Goal: Task Accomplishment & Management: Use online tool/utility

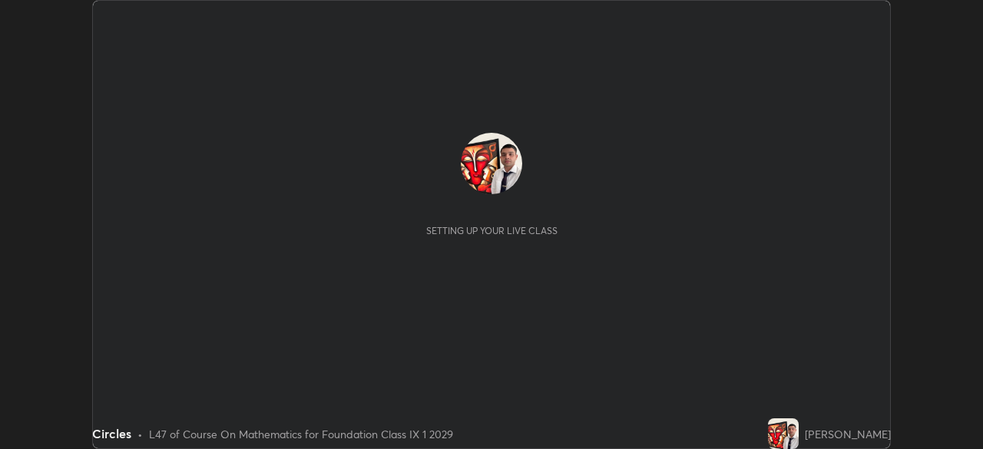
scroll to position [449, 983]
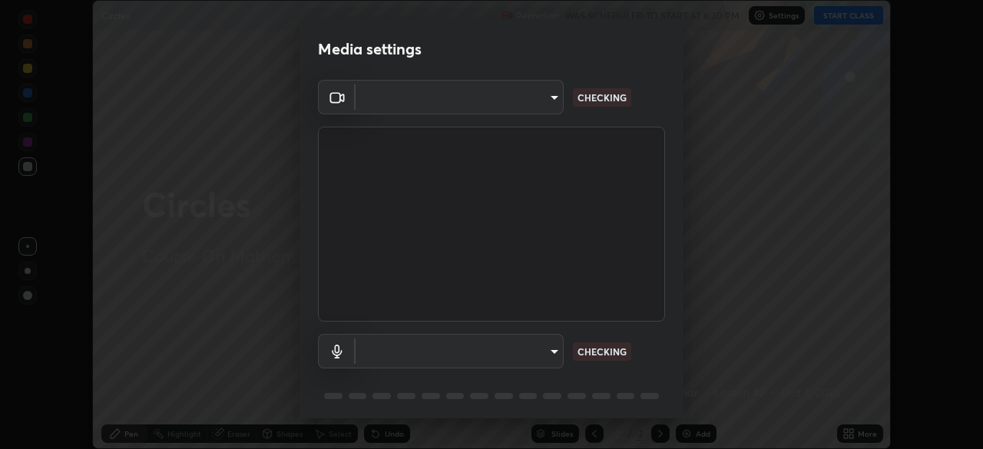
type input "6a58b21e3886260455e3a8f5b68a010b8d66c957dea9152d99a69134fe1af4a5"
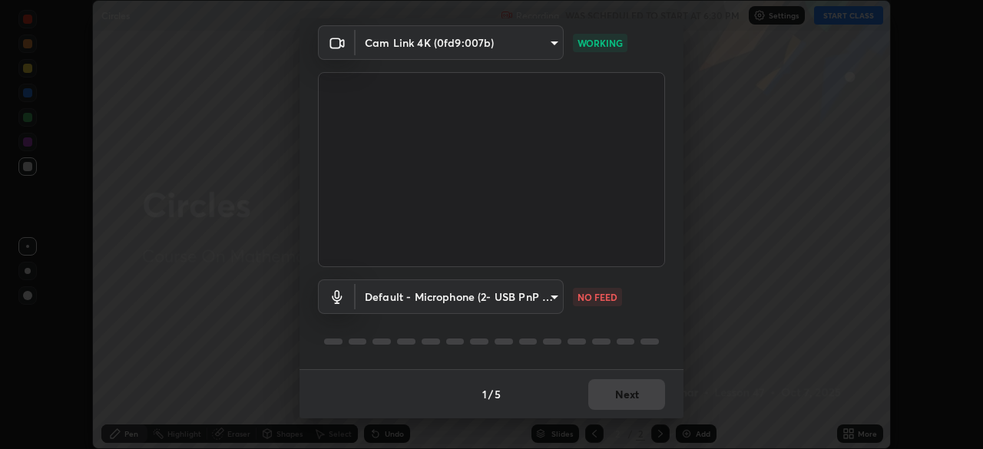
click at [550, 301] on body "Erase all Circles Recording WAS SCHEDULED TO START AT 6:30 PM Settings START CL…" at bounding box center [491, 224] width 983 height 449
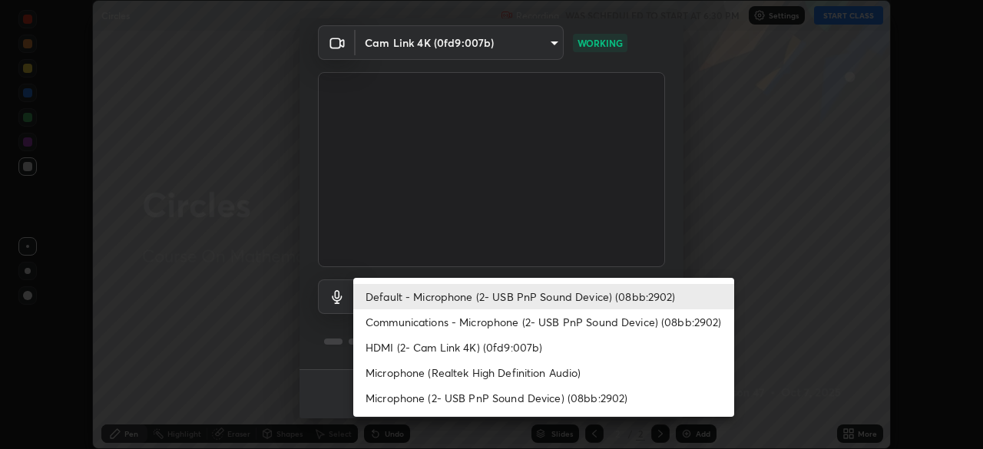
click at [453, 321] on li "Communications - Microphone (2- USB PnP Sound Device) (08bb:2902)" at bounding box center [543, 322] width 381 height 25
type input "communications"
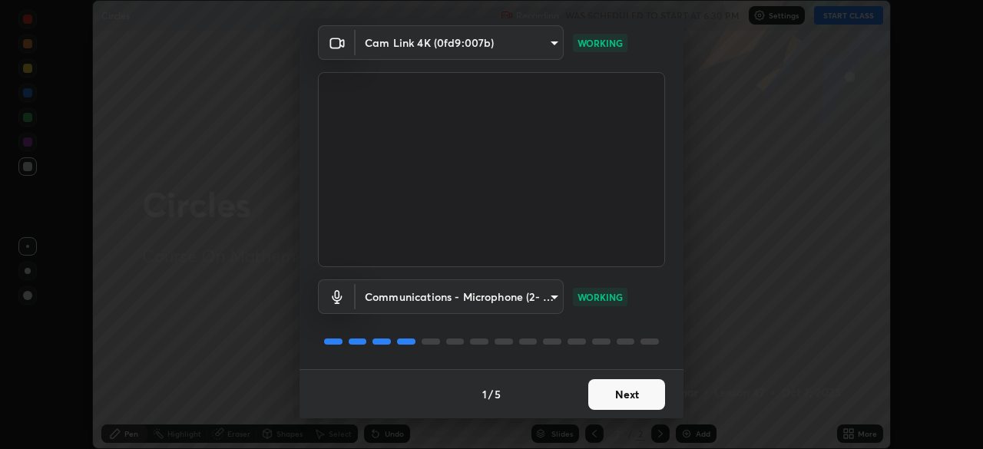
click at [634, 396] on button "Next" at bounding box center [626, 394] width 77 height 31
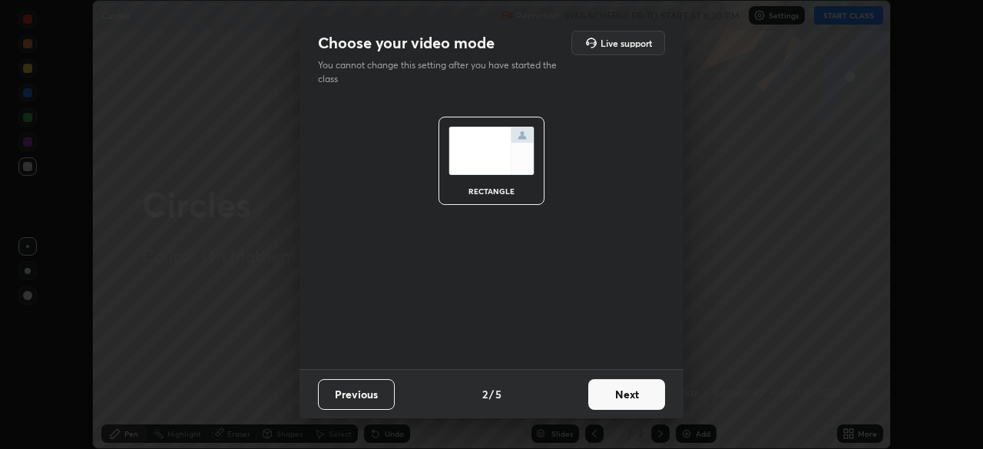
scroll to position [0, 0]
click at [658, 395] on button "Next" at bounding box center [626, 394] width 77 height 31
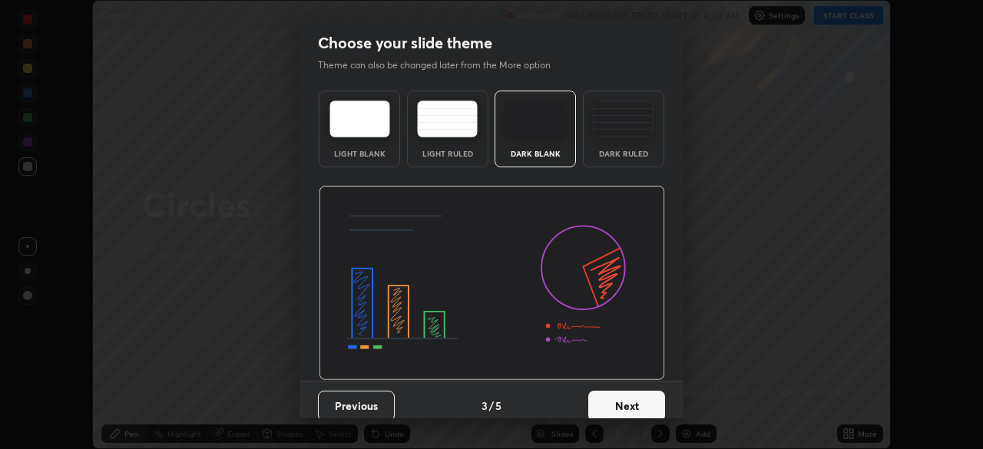
click at [640, 403] on button "Next" at bounding box center [626, 406] width 77 height 31
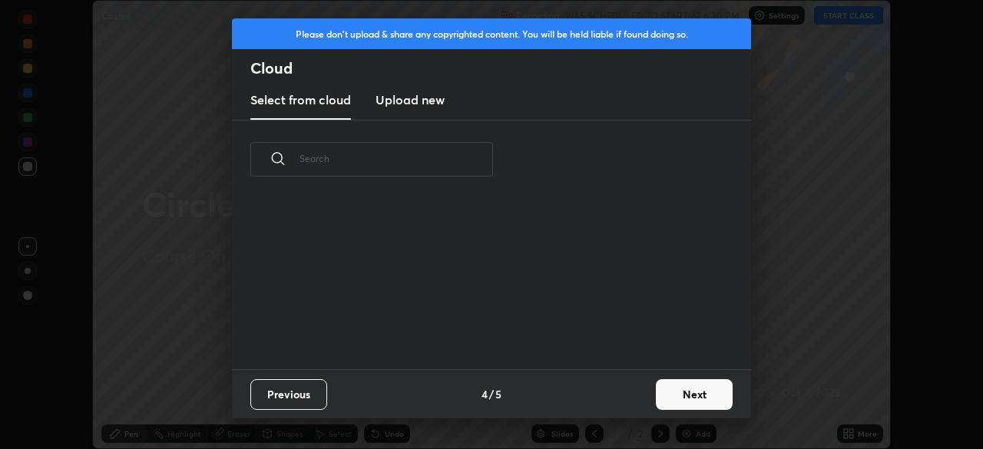
scroll to position [171, 493]
click at [658, 393] on button "Next" at bounding box center [694, 394] width 77 height 31
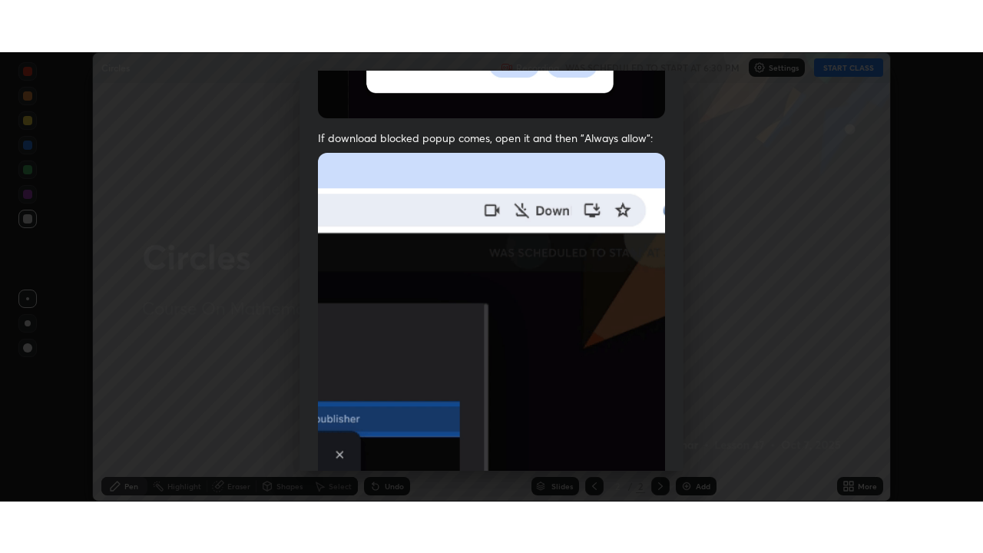
scroll to position [368, 0]
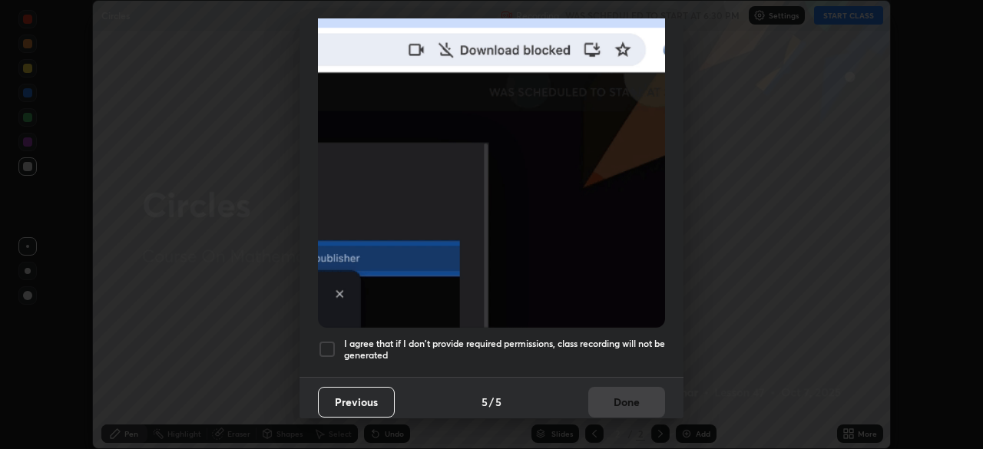
click at [333, 340] on div at bounding box center [327, 349] width 18 height 18
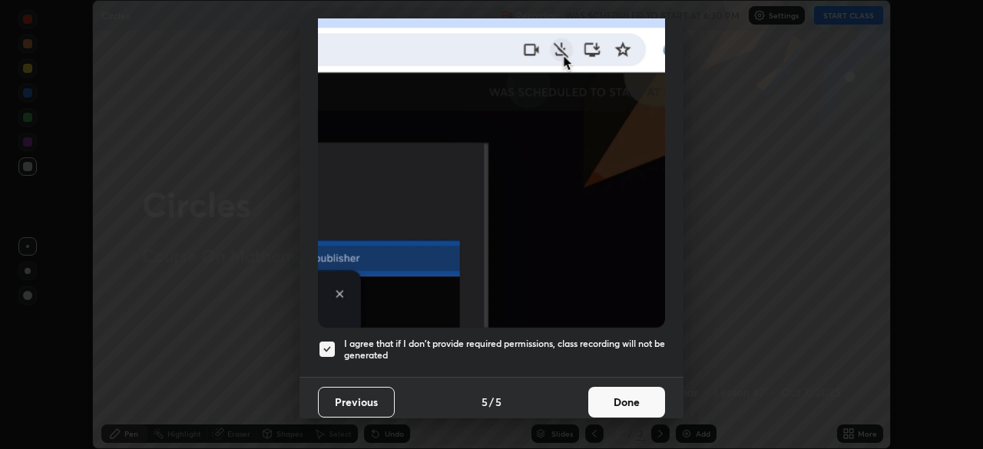
click at [631, 399] on button "Done" at bounding box center [626, 402] width 77 height 31
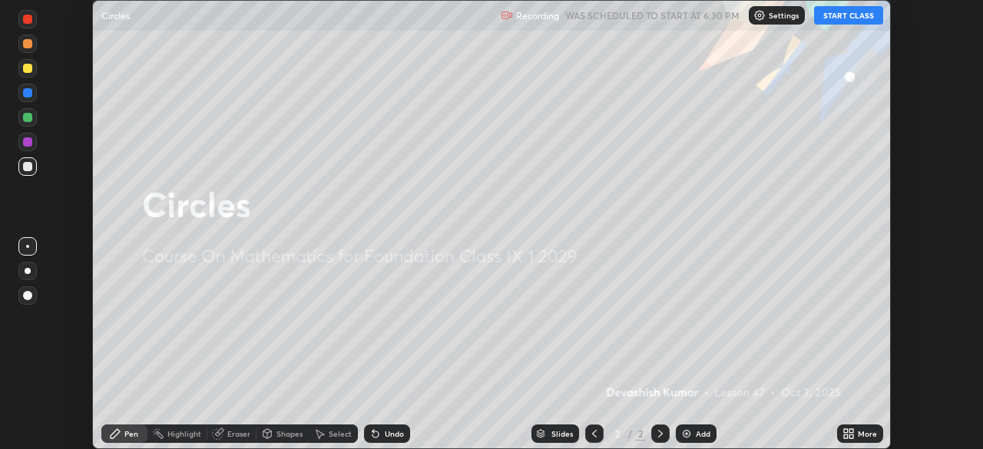
click at [846, 436] on icon at bounding box center [846, 437] width 4 height 4
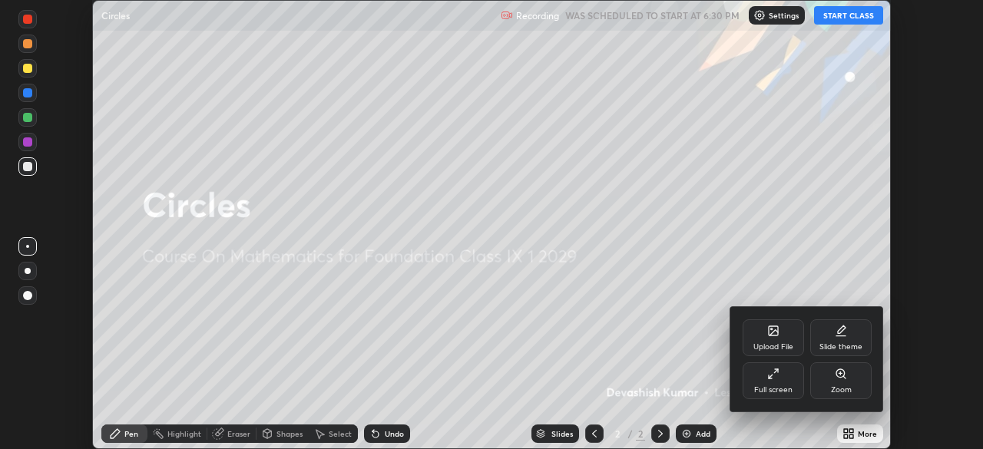
click at [764, 391] on div "Full screen" at bounding box center [773, 390] width 38 height 8
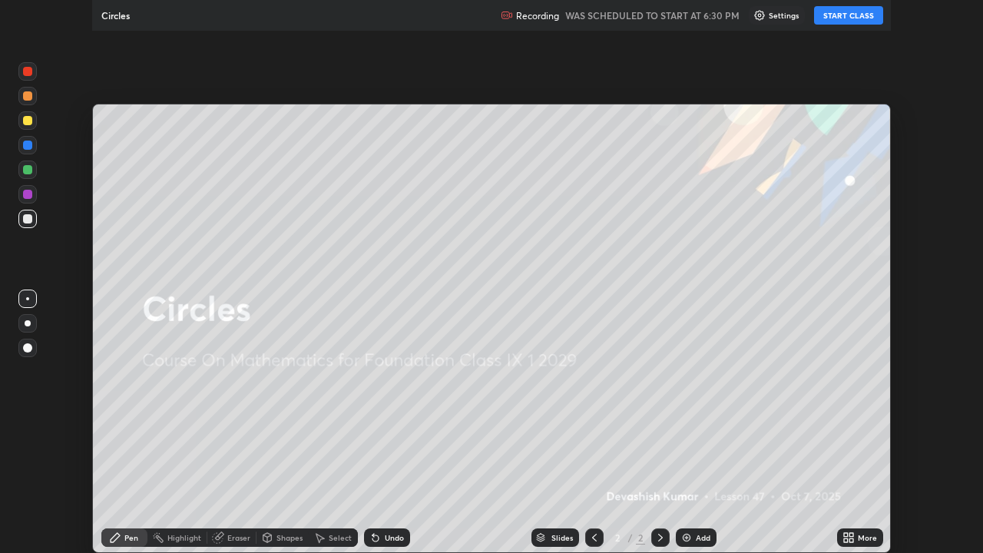
scroll to position [553, 983]
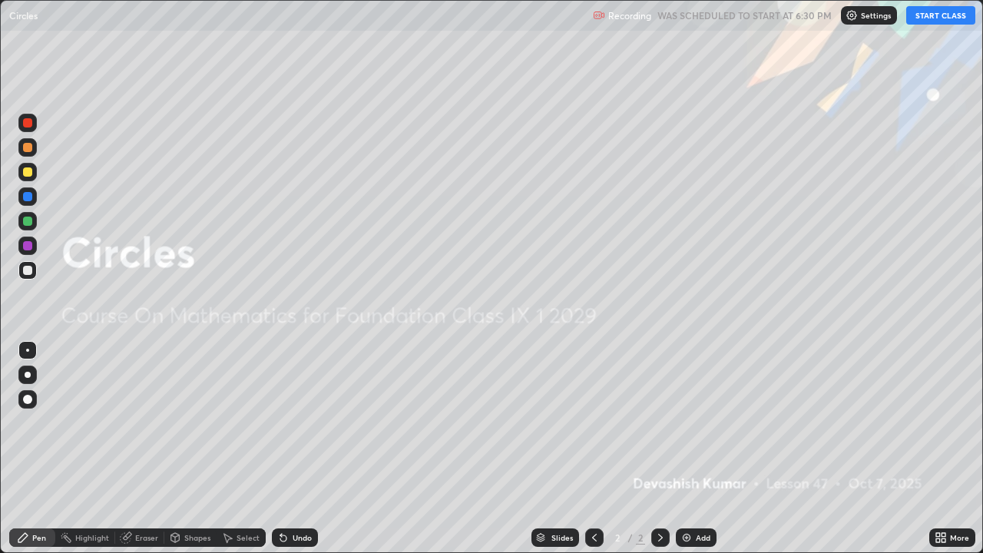
click at [927, 17] on button "START CLASS" at bounding box center [940, 15] width 69 height 18
click at [706, 449] on div "Add" at bounding box center [696, 538] width 41 height 18
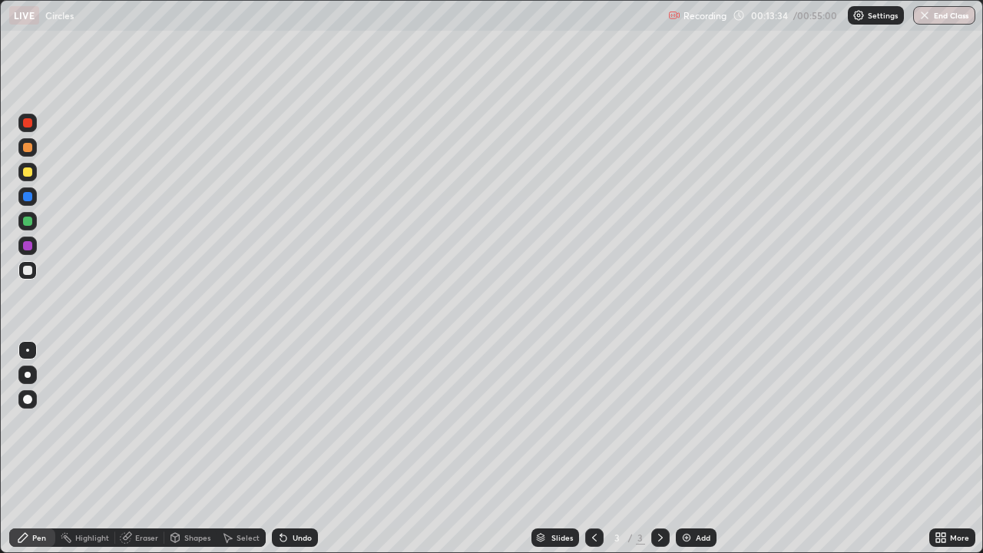
click at [191, 449] on div "Shapes" at bounding box center [197, 538] width 26 height 8
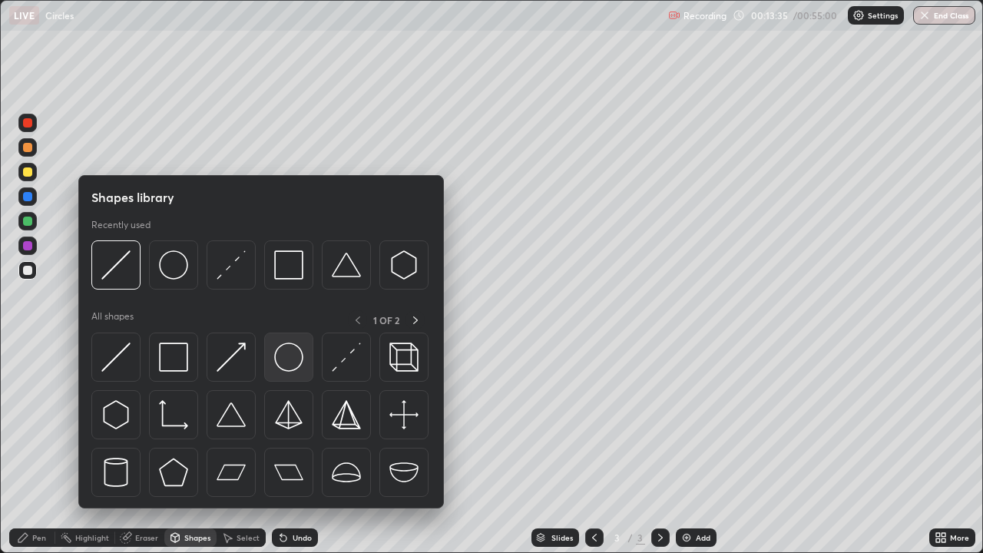
click at [283, 362] on img at bounding box center [288, 357] width 29 height 29
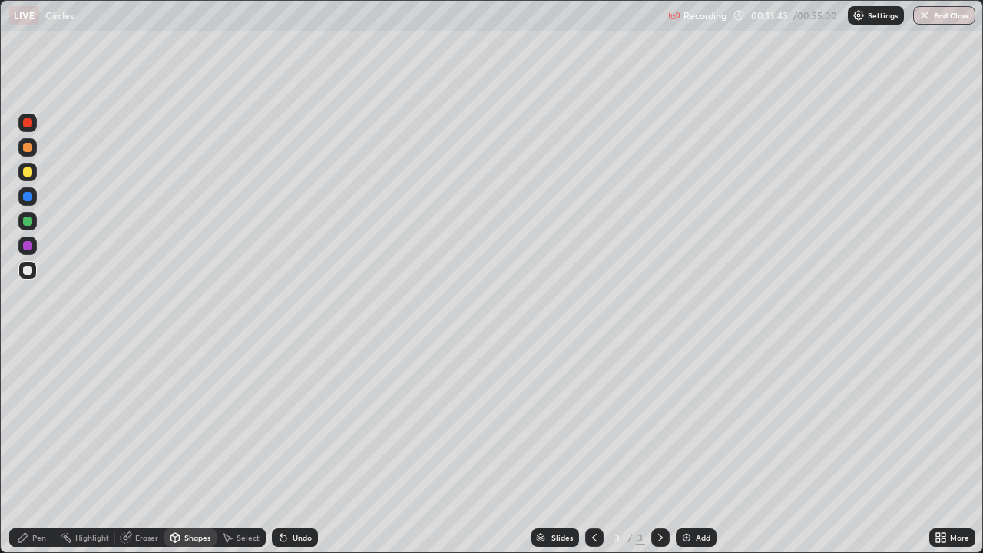
click at [38, 449] on div "Pen" at bounding box center [39, 538] width 14 height 8
click at [190, 449] on div "Shapes" at bounding box center [197, 538] width 26 height 8
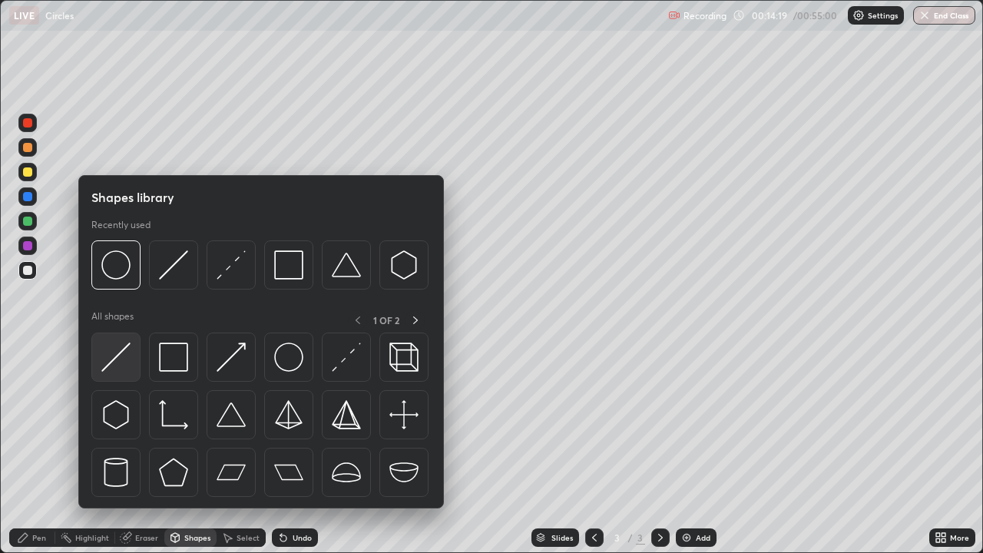
click at [123, 363] on img at bounding box center [115, 357] width 29 height 29
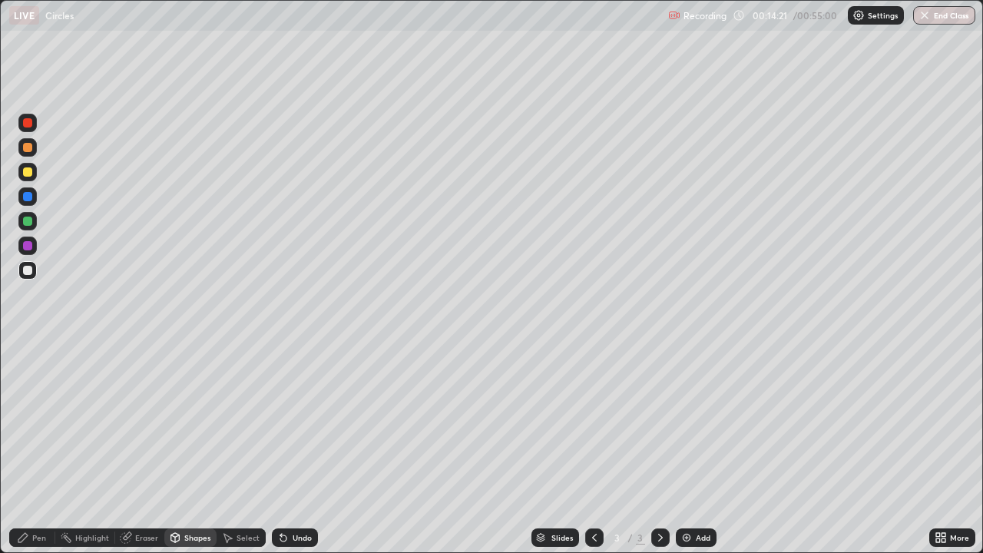
click at [37, 449] on div "Pen" at bounding box center [39, 538] width 14 height 8
click at [28, 174] on div at bounding box center [27, 171] width 9 height 9
click at [144, 449] on div "Eraser" at bounding box center [146, 538] width 23 height 8
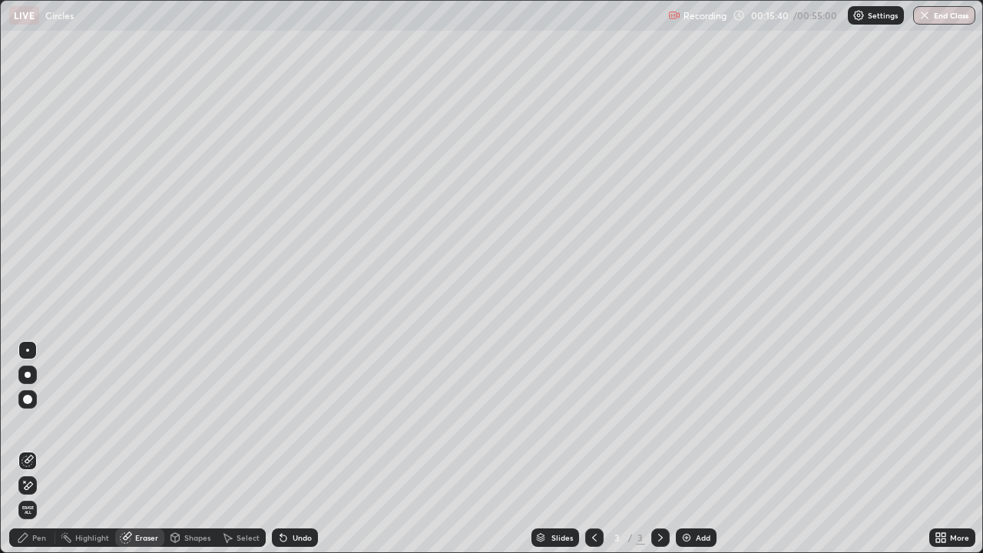
click at [32, 449] on div "Pen" at bounding box center [39, 538] width 14 height 8
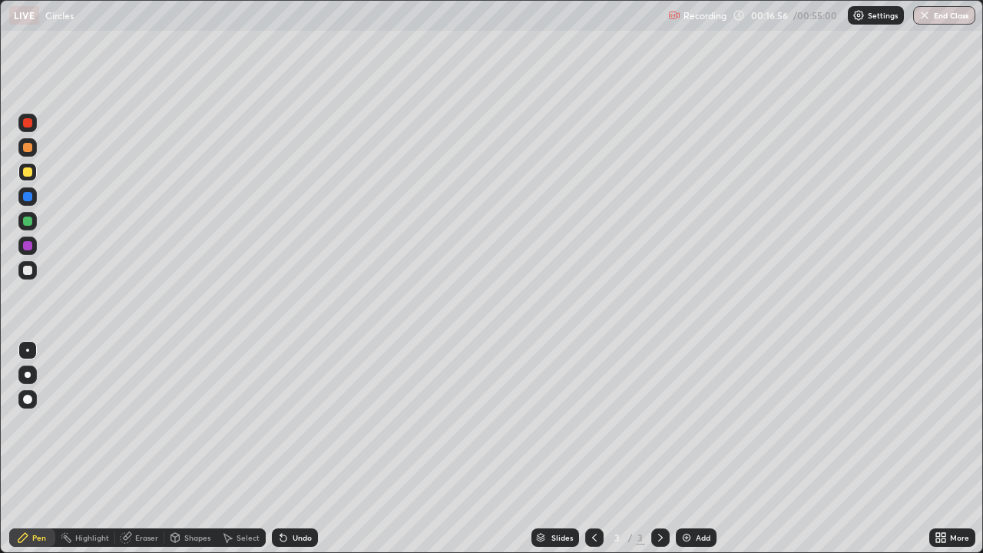
click at [187, 449] on div "Shapes" at bounding box center [197, 538] width 26 height 8
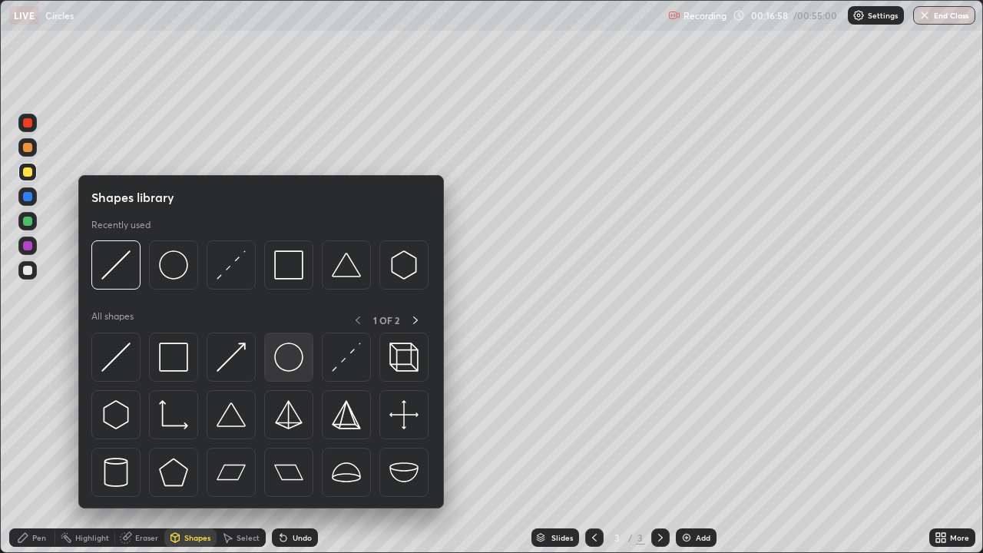
click at [289, 363] on img at bounding box center [288, 357] width 29 height 29
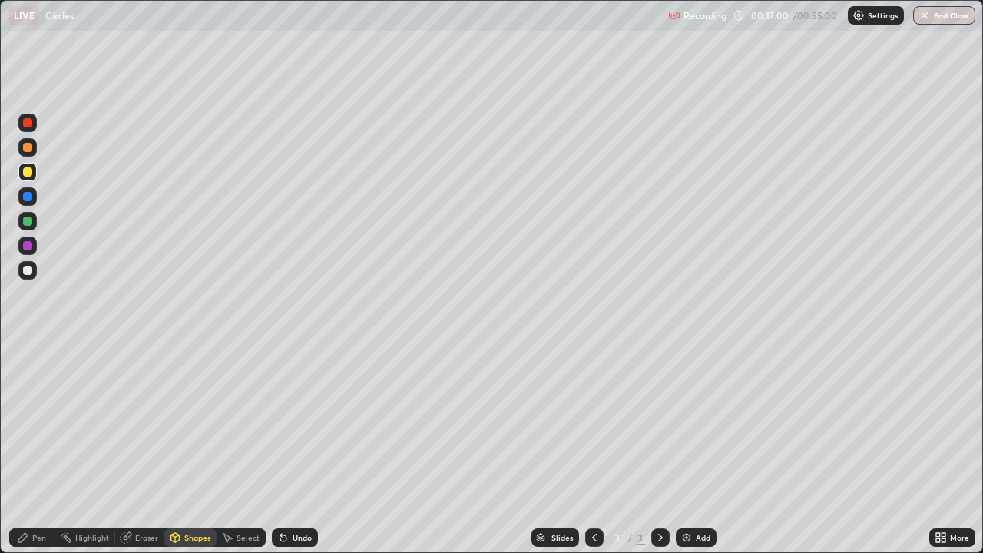
click at [23, 449] on icon at bounding box center [22, 537] width 9 height 9
click at [694, 449] on div "Add" at bounding box center [696, 538] width 41 height 18
click at [197, 449] on div "Shapes" at bounding box center [197, 538] width 26 height 8
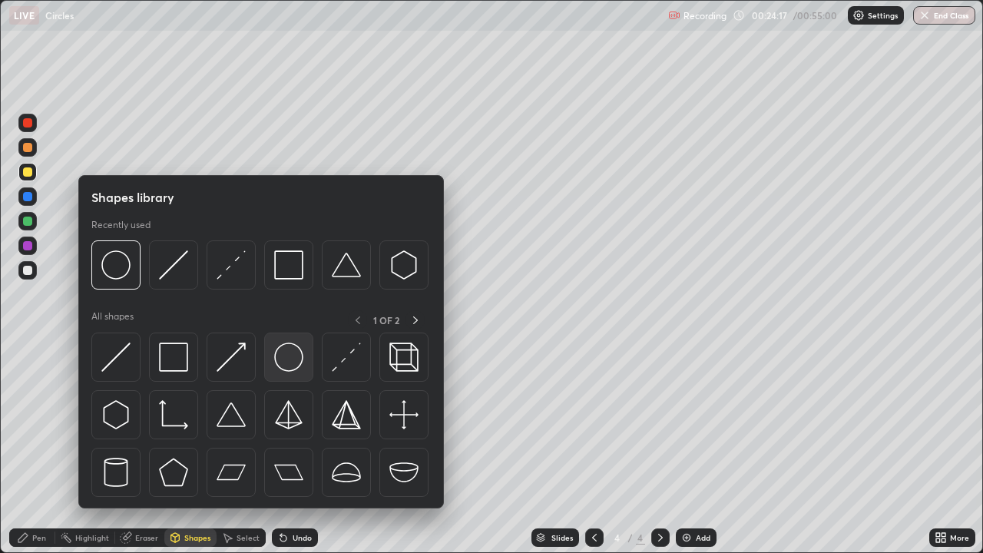
click at [283, 364] on img at bounding box center [288, 357] width 29 height 29
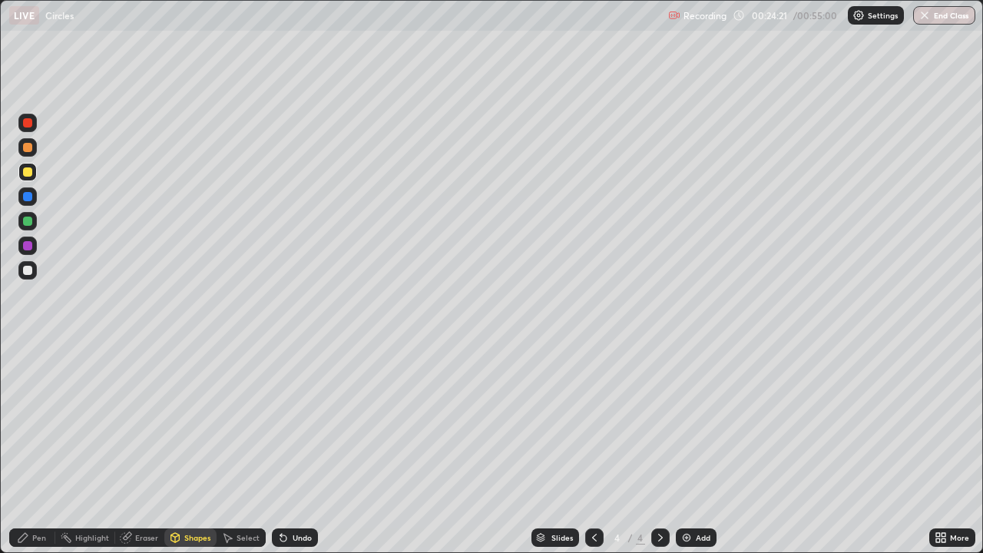
click at [192, 449] on div "Shapes" at bounding box center [197, 538] width 26 height 8
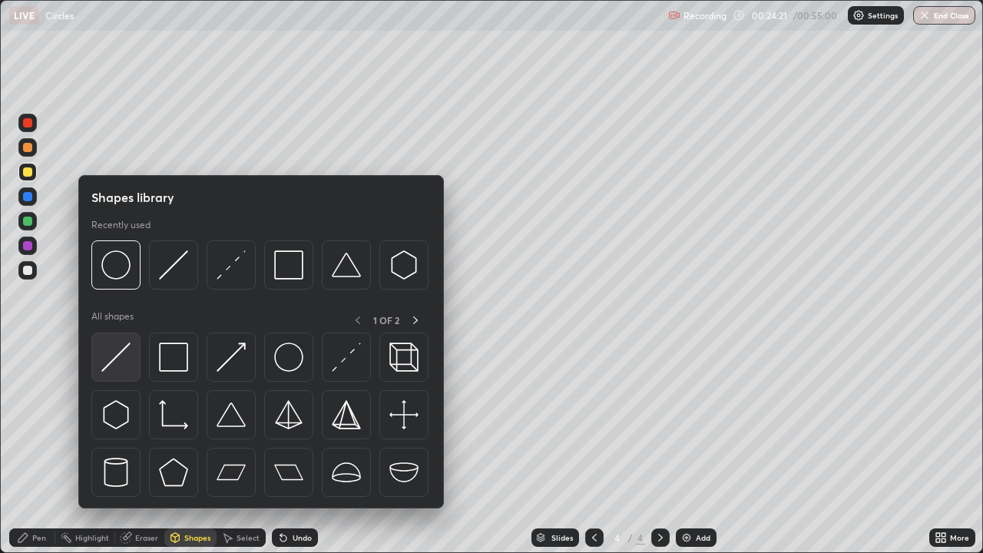
click at [118, 356] on img at bounding box center [115, 357] width 29 height 29
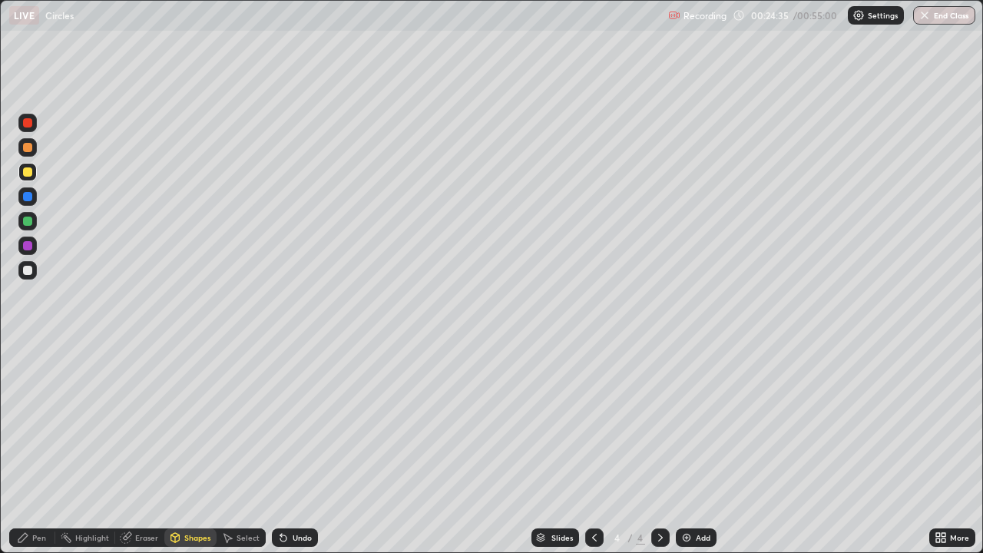
click at [31, 449] on div "Pen" at bounding box center [32, 538] width 46 height 18
click at [24, 169] on div at bounding box center [27, 171] width 9 height 9
click at [23, 198] on div at bounding box center [27, 196] width 9 height 9
click at [184, 449] on div "Shapes" at bounding box center [197, 538] width 26 height 8
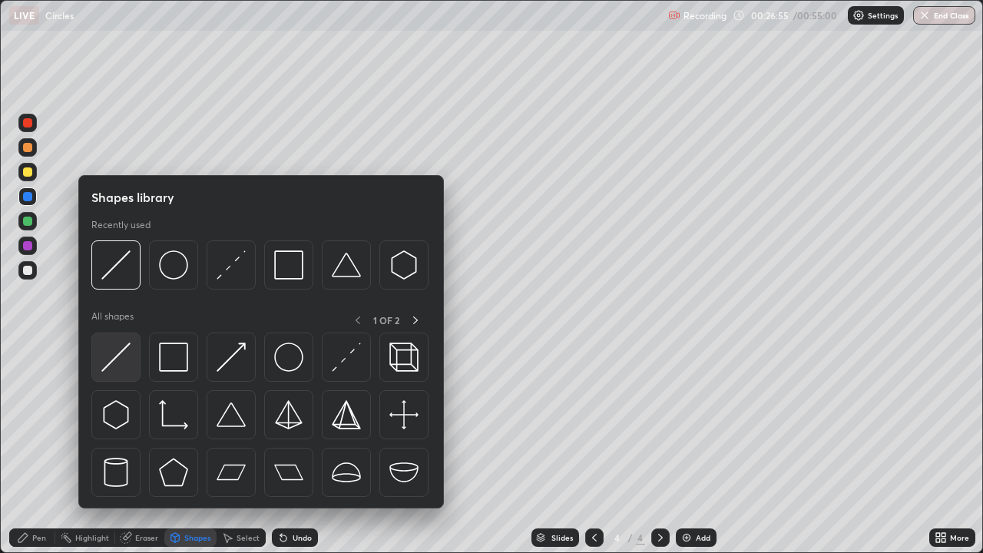
click at [113, 357] on img at bounding box center [115, 357] width 29 height 29
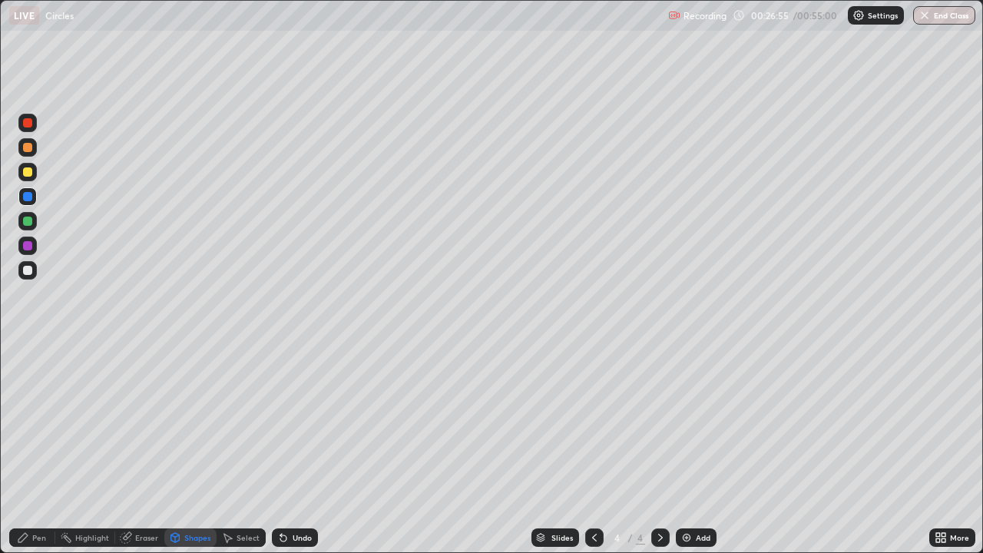
click at [23, 248] on div at bounding box center [27, 245] width 9 height 9
click at [39, 449] on div "Pen" at bounding box center [39, 538] width 14 height 8
click at [189, 449] on div "Shapes" at bounding box center [197, 538] width 26 height 8
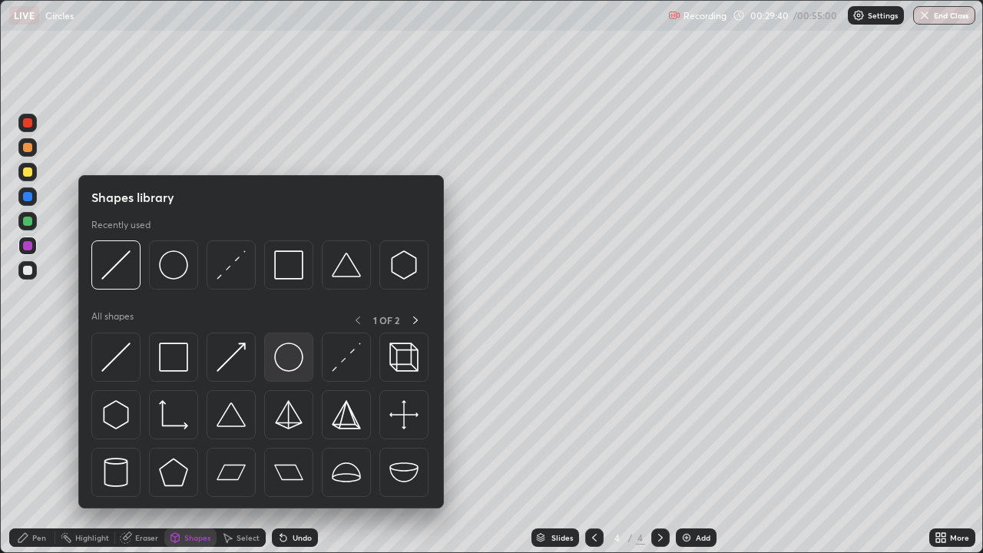
click at [290, 363] on img at bounding box center [288, 357] width 29 height 29
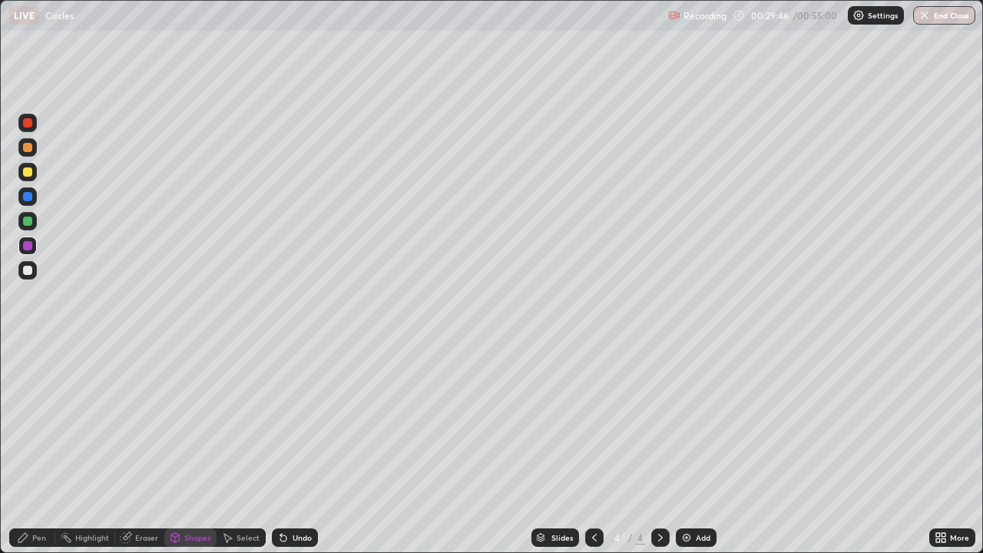
click at [29, 449] on div "Pen" at bounding box center [32, 538] width 46 height 18
click at [181, 449] on div "Shapes" at bounding box center [190, 538] width 52 height 18
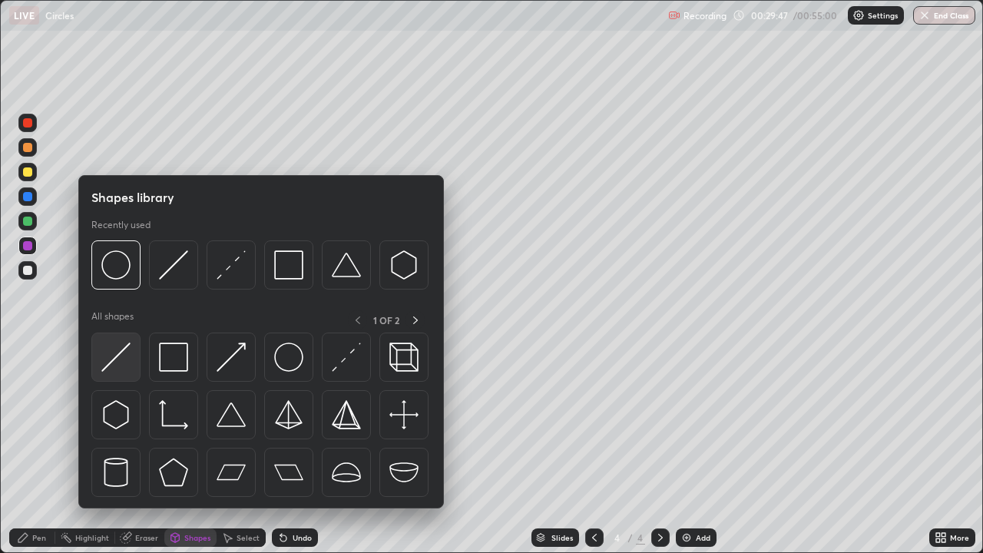
click at [115, 360] on img at bounding box center [115, 357] width 29 height 29
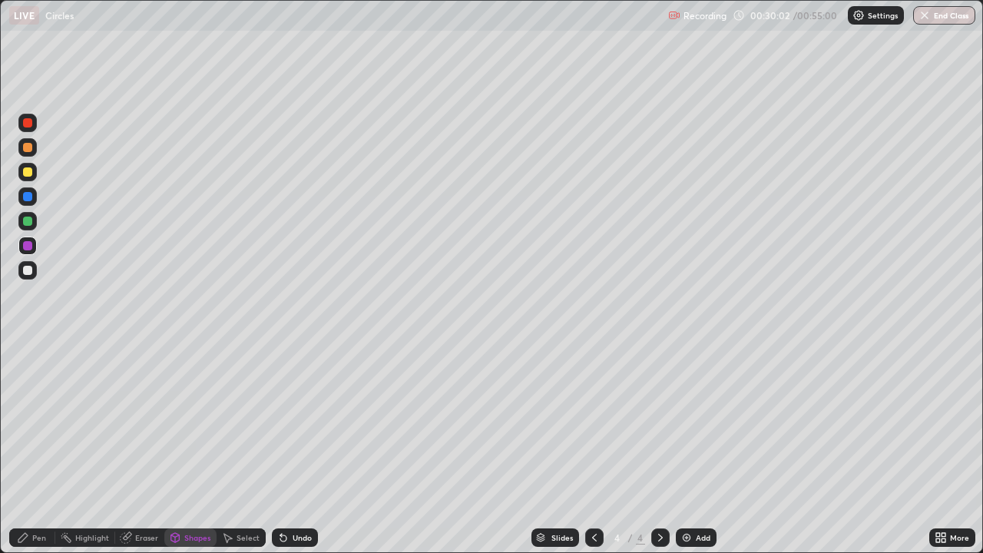
click at [35, 449] on div "Pen" at bounding box center [32, 538] width 46 height 18
click at [711, 449] on div "Add" at bounding box center [696, 538] width 41 height 18
click at [189, 449] on div "Shapes" at bounding box center [197, 538] width 26 height 8
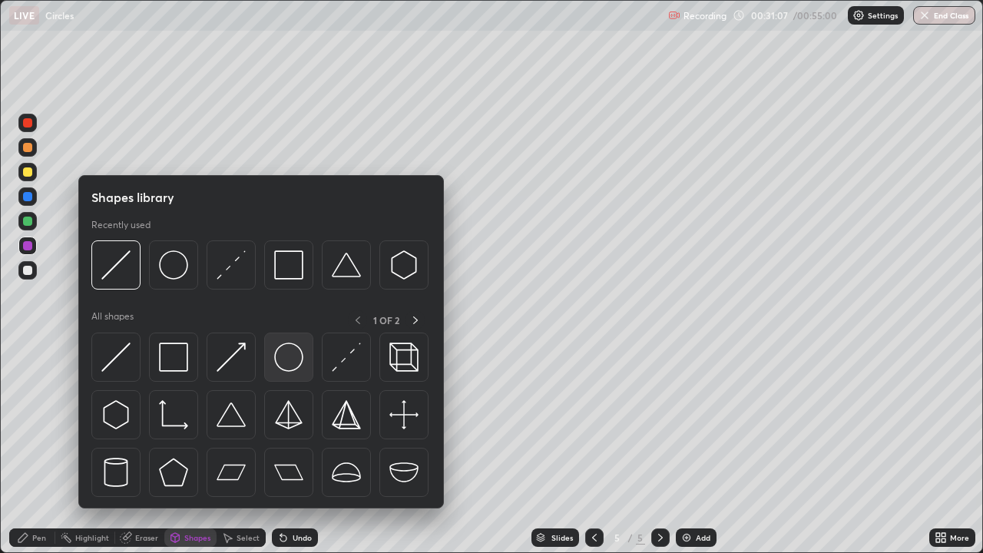
click at [279, 359] on img at bounding box center [288, 357] width 29 height 29
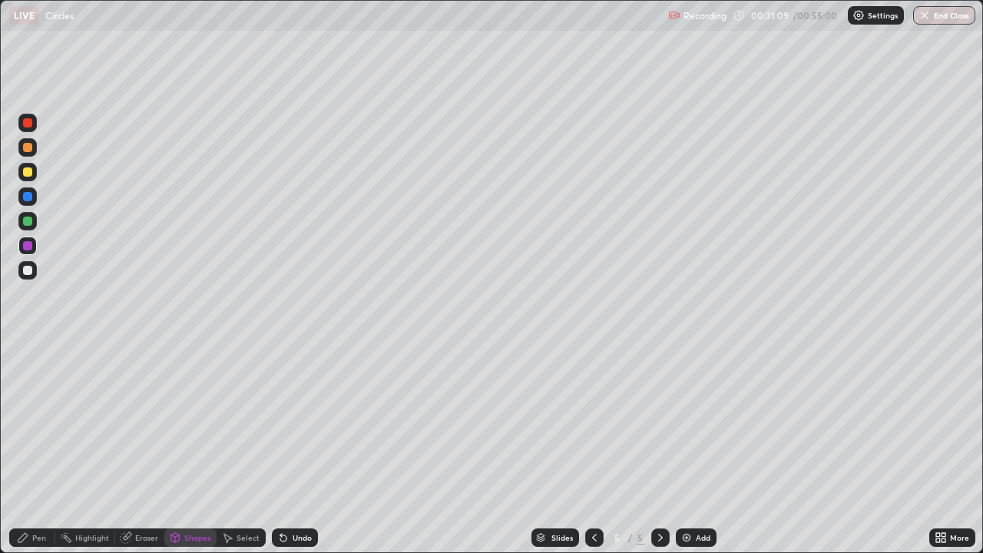
click at [181, 449] on div "Shapes" at bounding box center [190, 538] width 52 height 18
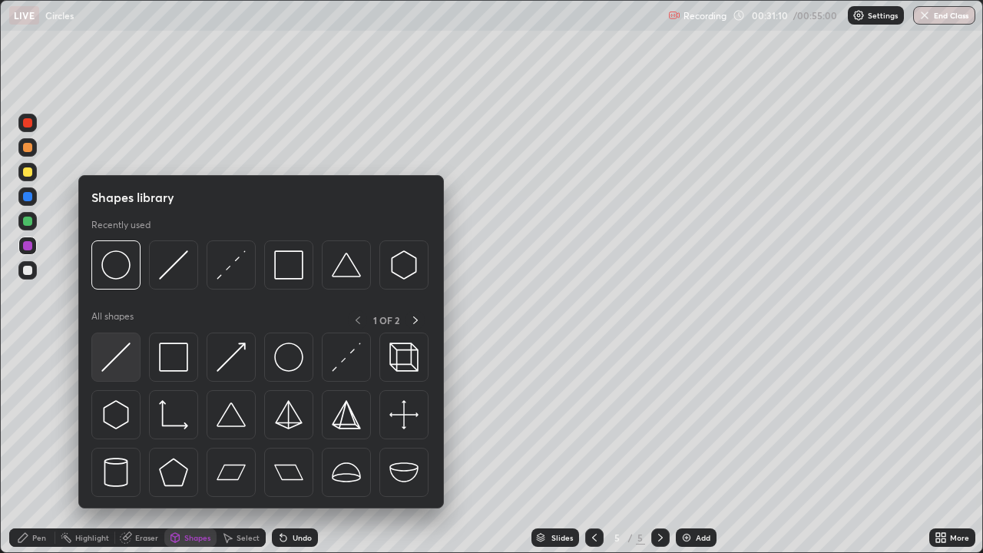
click at [108, 373] on div at bounding box center [115, 357] width 49 height 49
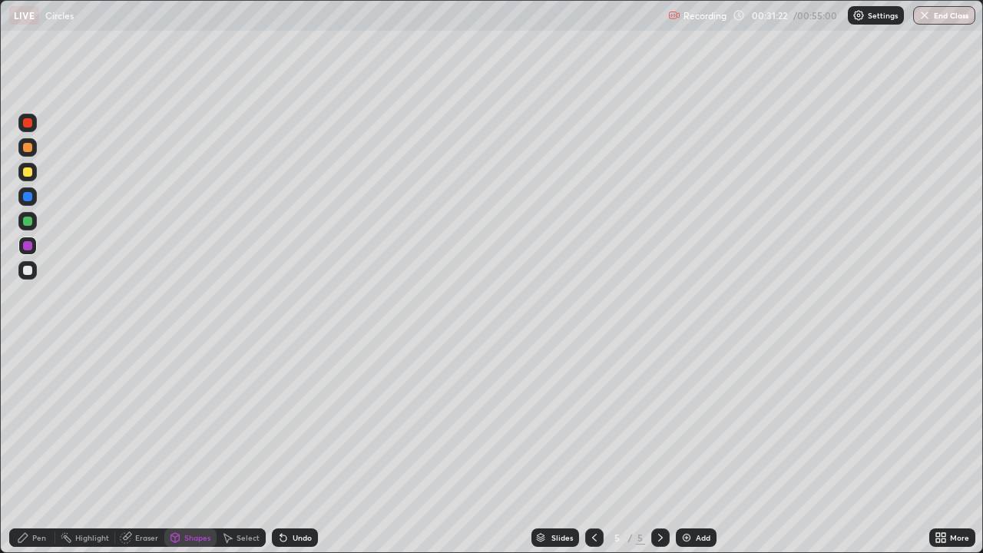
click at [35, 449] on div "Pen" at bounding box center [39, 538] width 14 height 8
click at [690, 449] on img at bounding box center [687, 538] width 12 height 12
click at [217, 449] on div "Select" at bounding box center [241, 538] width 49 height 18
click at [183, 449] on div "Shapes" at bounding box center [190, 538] width 52 height 18
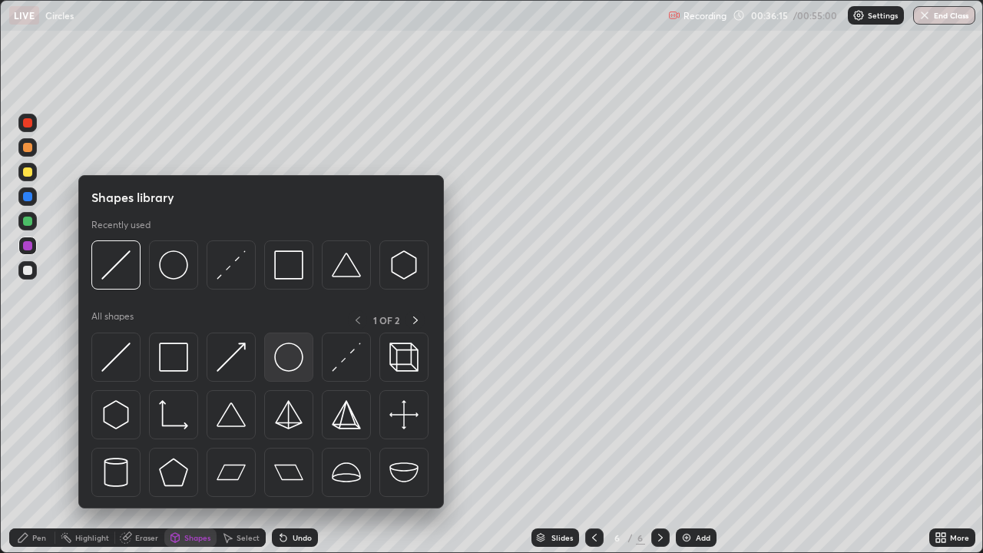
click at [277, 360] on img at bounding box center [288, 357] width 29 height 29
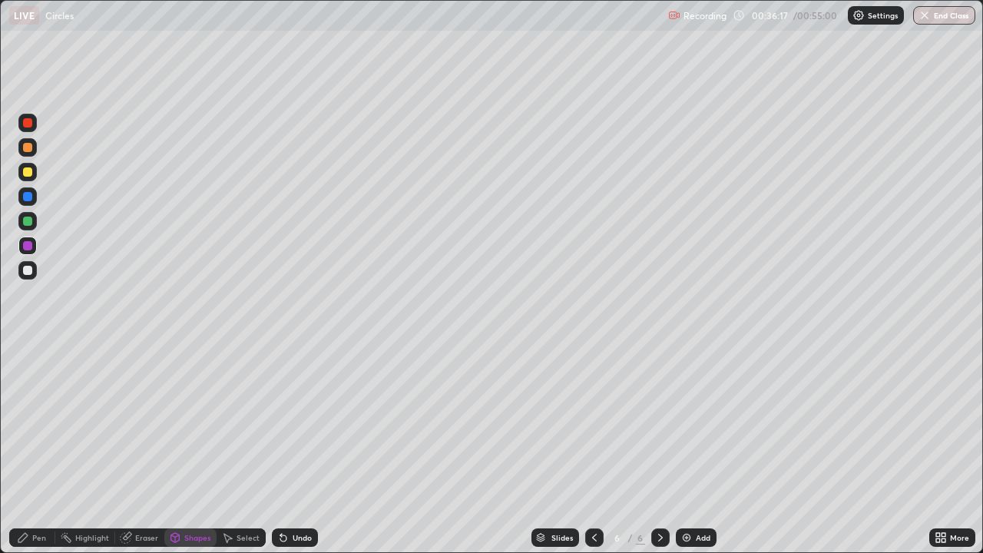
click at [181, 449] on div "Shapes" at bounding box center [190, 538] width 52 height 18
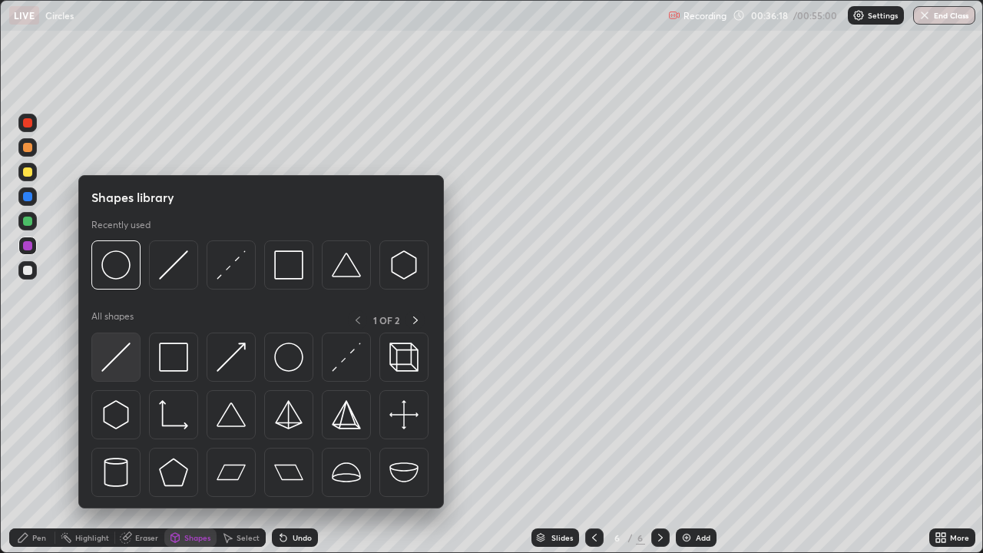
click at [123, 360] on img at bounding box center [115, 357] width 29 height 29
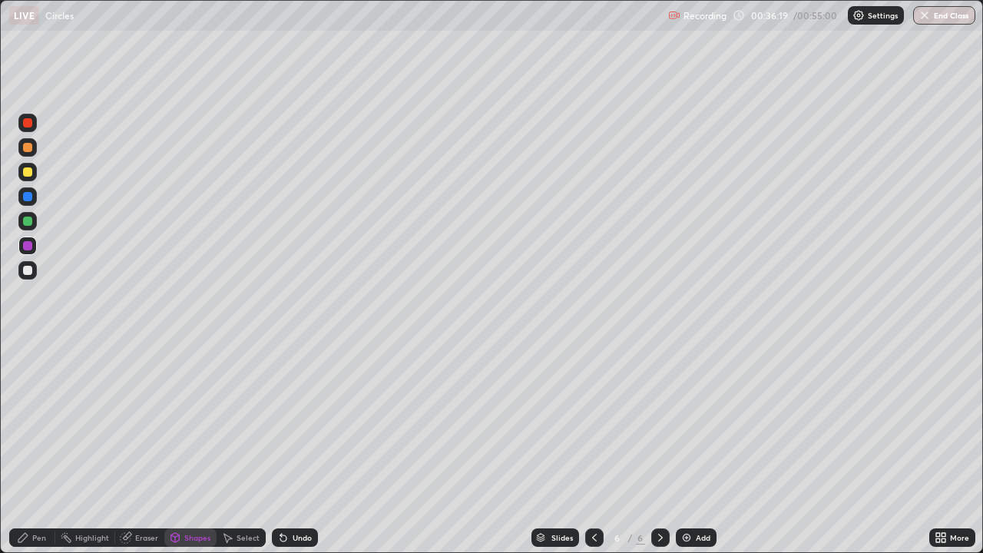
click at [19, 176] on div at bounding box center [27, 172] width 18 height 18
click at [39, 449] on div "Pen" at bounding box center [32, 538] width 46 height 18
click at [34, 204] on div at bounding box center [27, 196] width 18 height 25
click at [688, 449] on img at bounding box center [687, 538] width 12 height 12
click at [187, 449] on div "Shapes" at bounding box center [197, 538] width 26 height 8
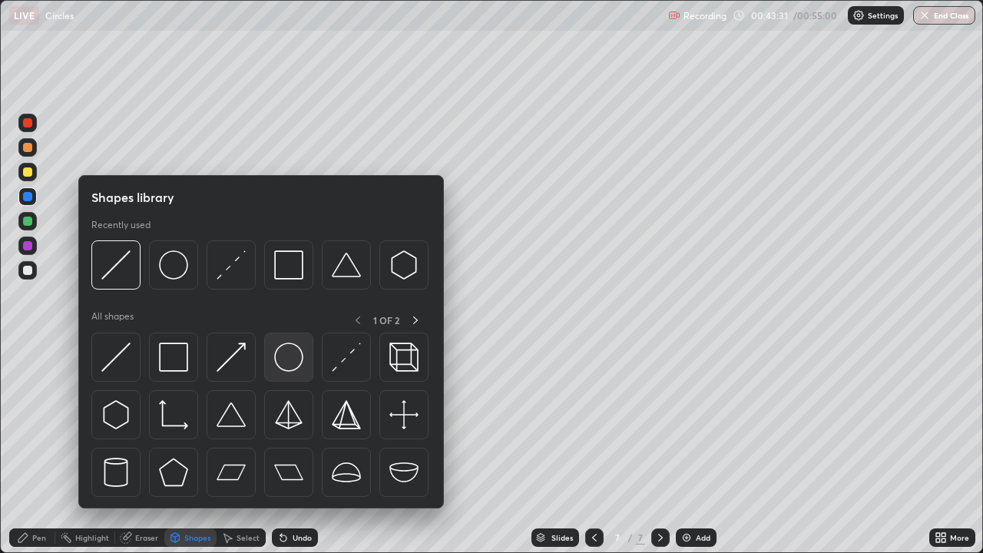
click at [287, 359] on img at bounding box center [288, 357] width 29 height 29
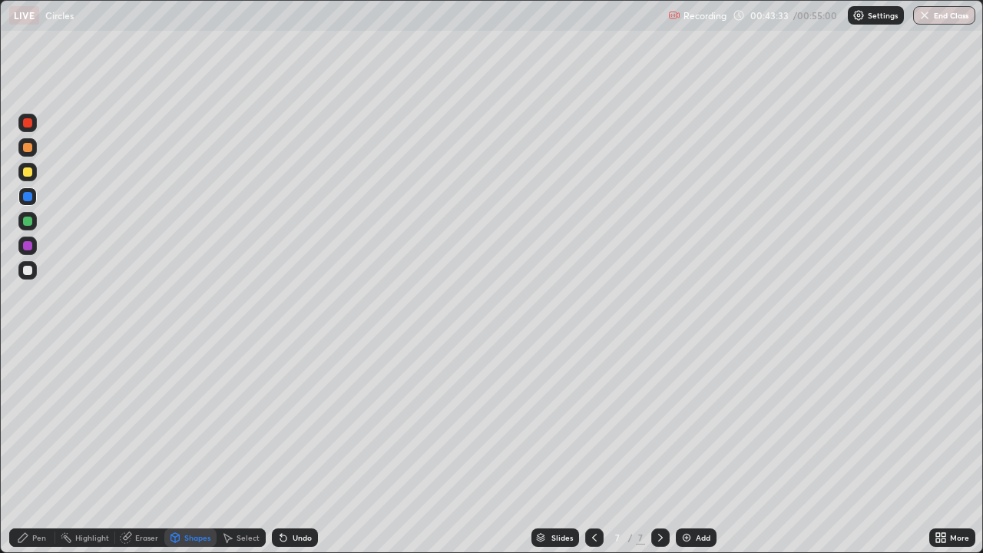
click at [185, 449] on div "Shapes" at bounding box center [197, 538] width 26 height 8
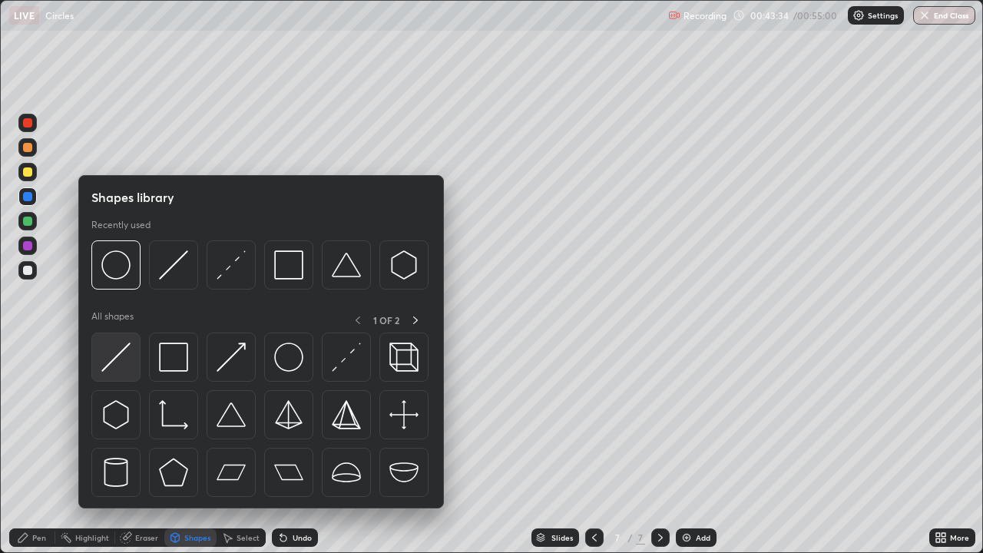
click at [111, 353] on img at bounding box center [115, 357] width 29 height 29
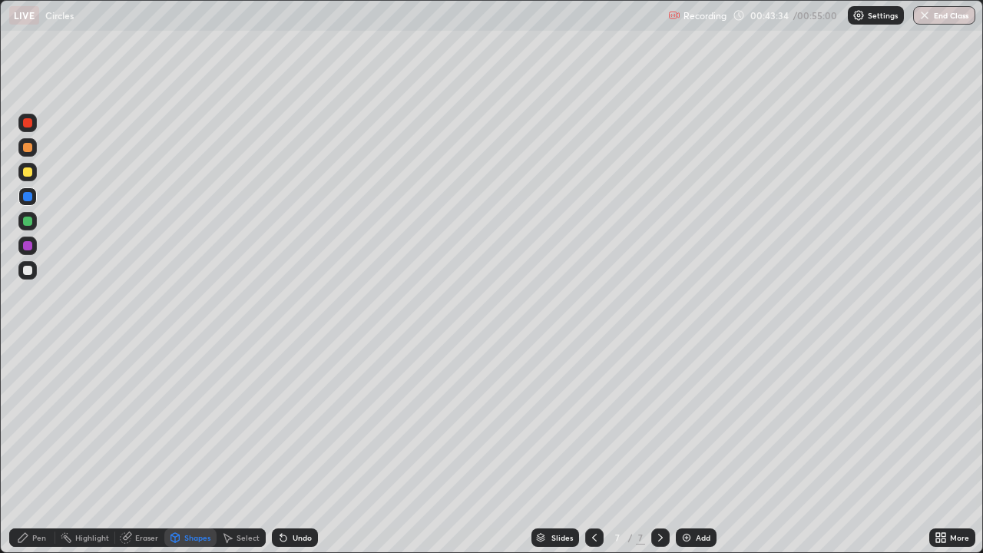
click at [27, 172] on div at bounding box center [27, 171] width 9 height 9
click at [182, 449] on div "Shapes" at bounding box center [190, 538] width 52 height 18
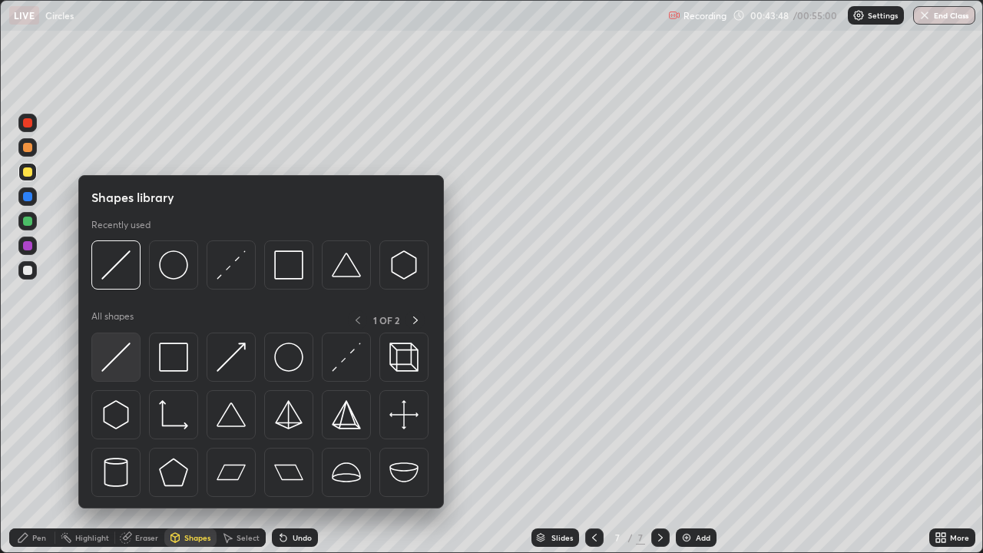
click at [121, 363] on img at bounding box center [115, 357] width 29 height 29
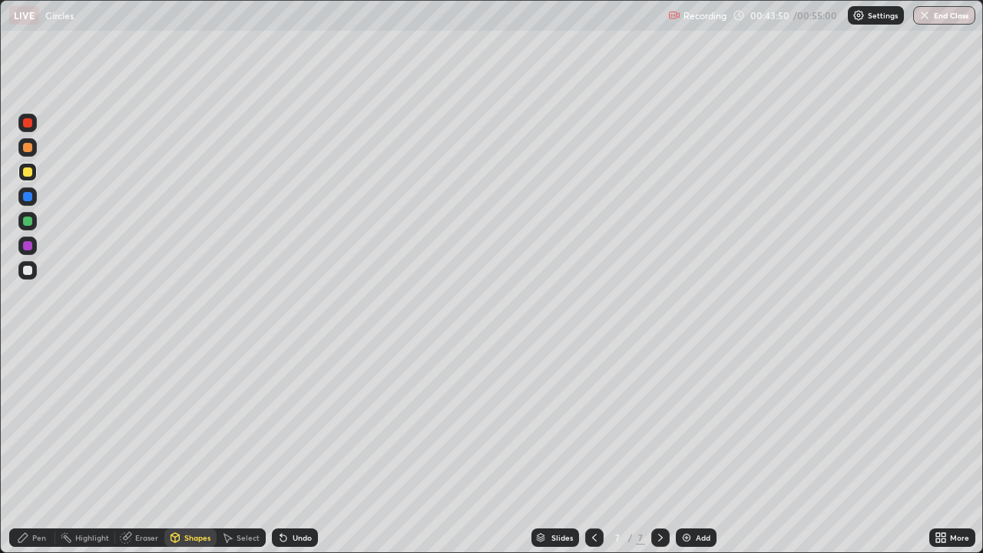
click at [28, 200] on div at bounding box center [27, 196] width 9 height 9
click at [186, 449] on div "Shapes" at bounding box center [190, 538] width 52 height 18
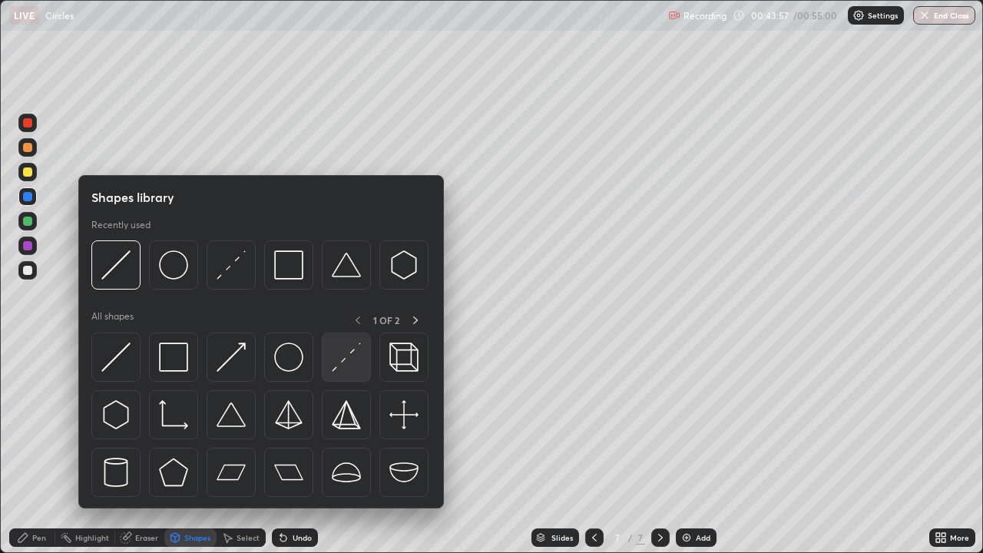
click at [332, 353] on img at bounding box center [346, 357] width 29 height 29
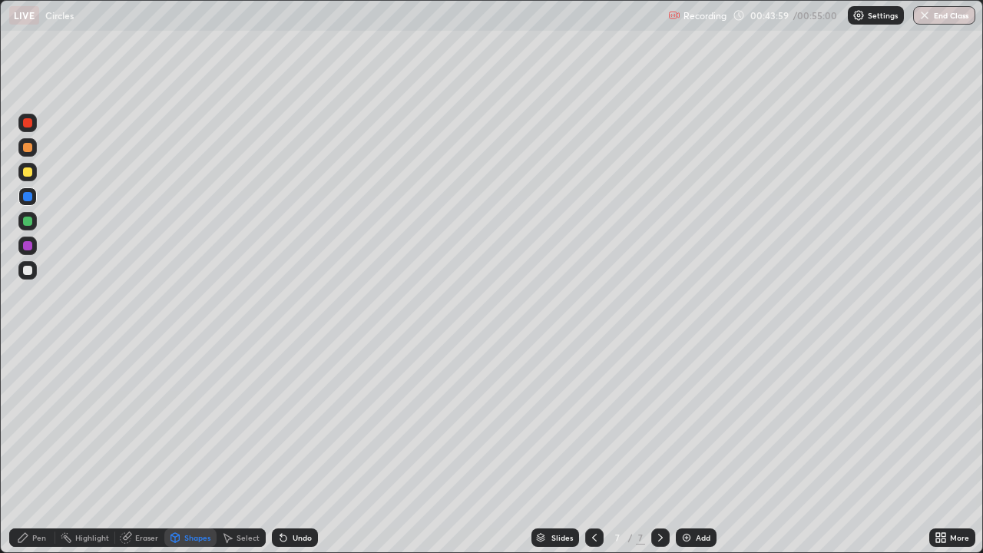
click at [23, 248] on div at bounding box center [27, 245] width 9 height 9
click at [33, 449] on div "Pen" at bounding box center [32, 538] width 46 height 18
click at [705, 449] on div "Add" at bounding box center [696, 538] width 41 height 18
click at [931, 14] on button "End Class" at bounding box center [944, 15] width 62 height 18
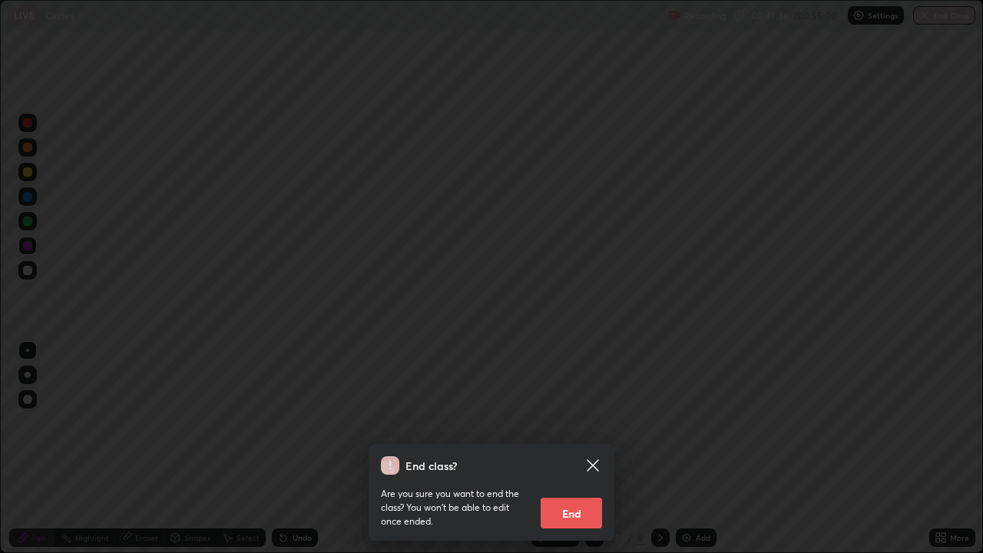
click at [579, 449] on button "End" at bounding box center [571, 513] width 61 height 31
